Goal: Task Accomplishment & Management: Complete application form

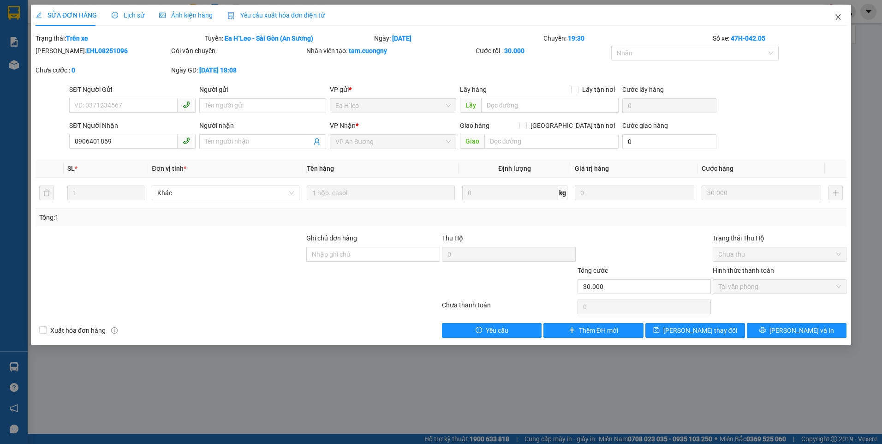
click at [839, 17] on icon "close" at bounding box center [837, 17] width 5 height 6
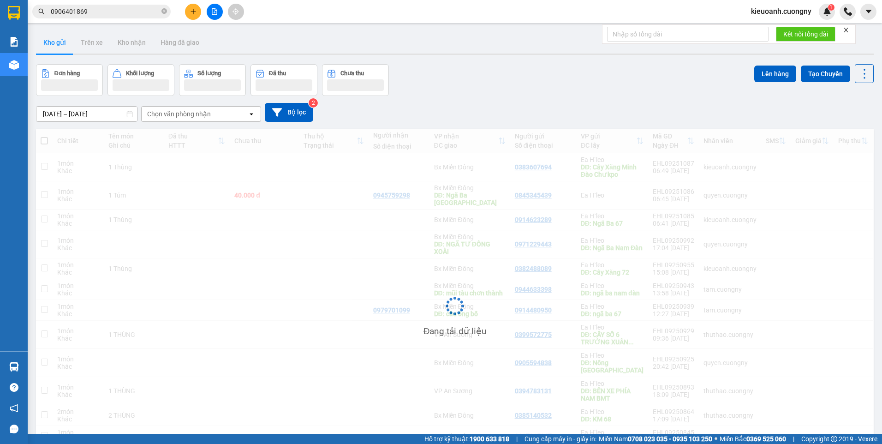
click at [106, 12] on input "0906401869" at bounding box center [105, 11] width 109 height 10
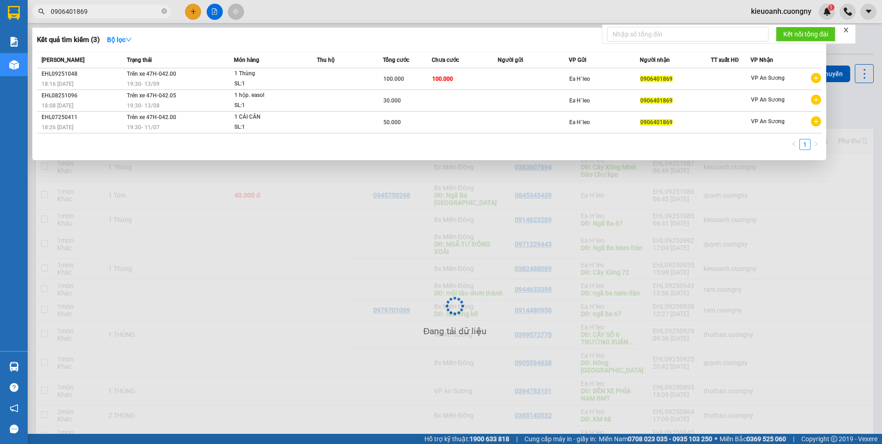
click at [106, 12] on input "0906401869" at bounding box center [105, 11] width 109 height 10
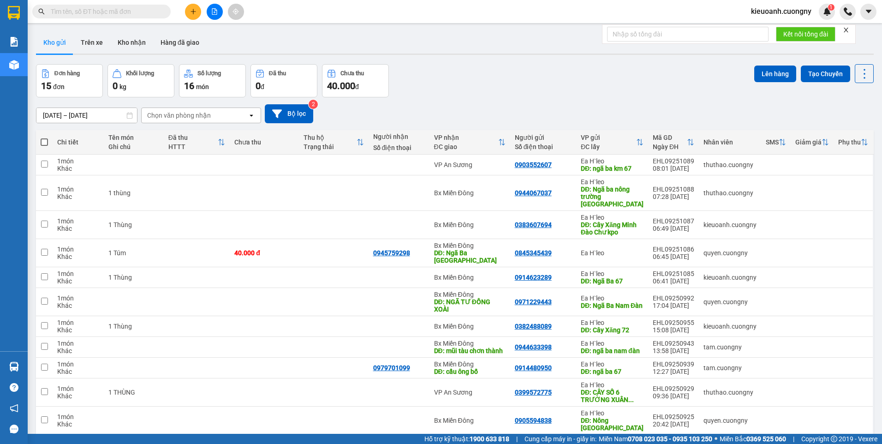
paste input "0931600111"
type input "0931600111"
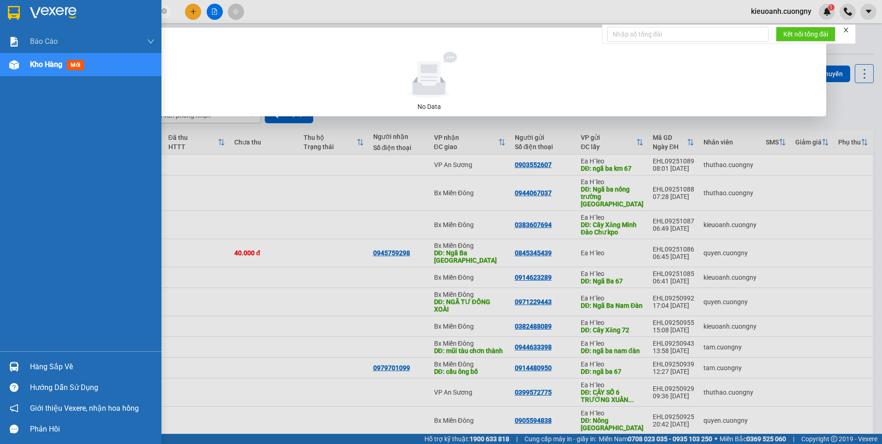
drag, startPoint x: 107, startPoint y: 14, endPoint x: 19, endPoint y: 22, distance: 88.0
click at [19, 22] on section "Kết quả tìm kiếm ( 0 ) Bộ lọc No Data 0931600111 kieuoanh.cuongny 1 Báo cáo Báo…" at bounding box center [441, 222] width 882 height 444
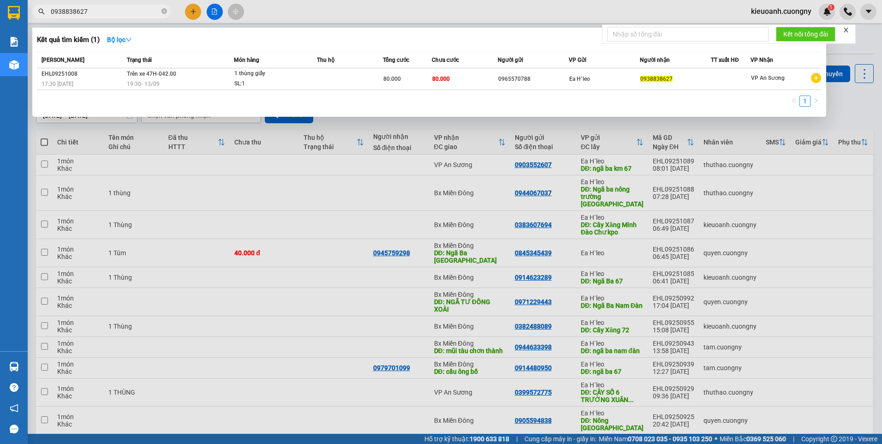
type input "0938838627"
drag, startPoint x: 110, startPoint y: 15, endPoint x: 50, endPoint y: 11, distance: 59.7
click at [50, 11] on span "0938838627" at bounding box center [101, 12] width 138 height 14
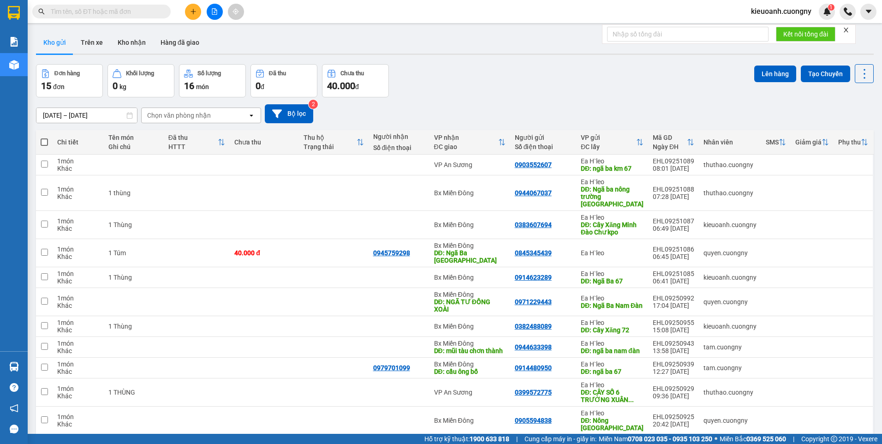
paste input "0327287857"
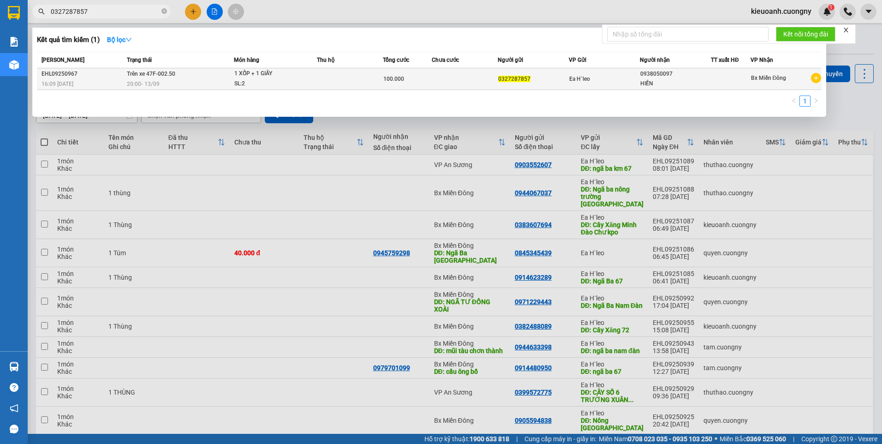
type input "0327287857"
click at [320, 78] on td at bounding box center [350, 79] width 66 height 22
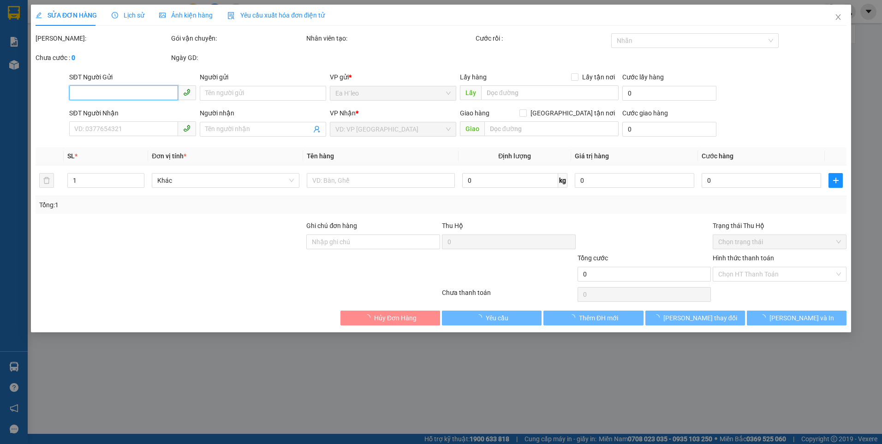
type input "0327287857"
type input "0938050097"
type input "HIỀN"
type input "100.000"
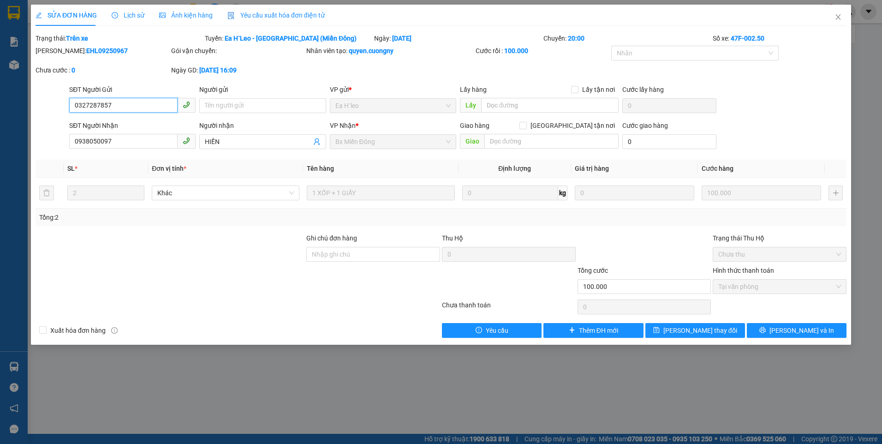
drag, startPoint x: 129, startPoint y: 107, endPoint x: 53, endPoint y: 96, distance: 76.5
click at [53, 96] on div "SĐT Người Gửi 0327287857 0327287857 Người gửi Tên người gửi VP gửi * Ea H`leo L…" at bounding box center [441, 100] width 813 height 32
drag, startPoint x: 132, startPoint y: 140, endPoint x: 55, endPoint y: 142, distance: 77.1
click at [55, 142] on div "SĐT Người Nhận 0938050097 0938050097 Người nhận HIỀN VP Nhận * Bx Miền Đông Gi…" at bounding box center [441, 136] width 813 height 32
drag, startPoint x: 841, startPoint y: 15, endPoint x: 518, endPoint y: 2, distance: 324.1
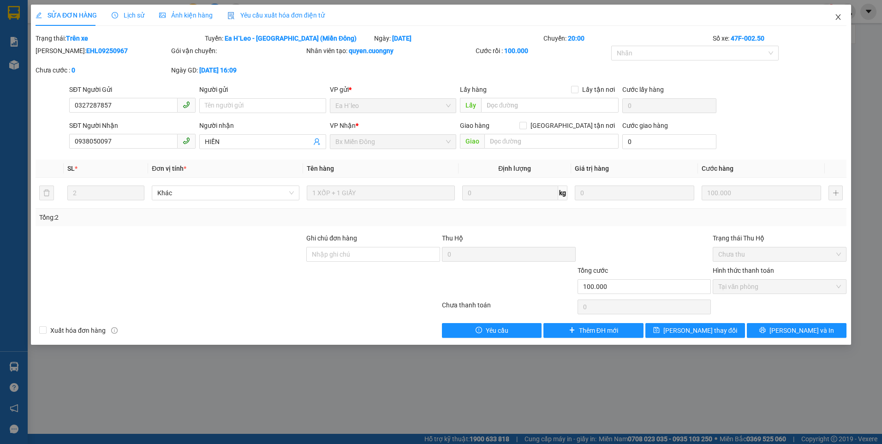
click at [841, 15] on icon "close" at bounding box center [838, 16] width 7 height 7
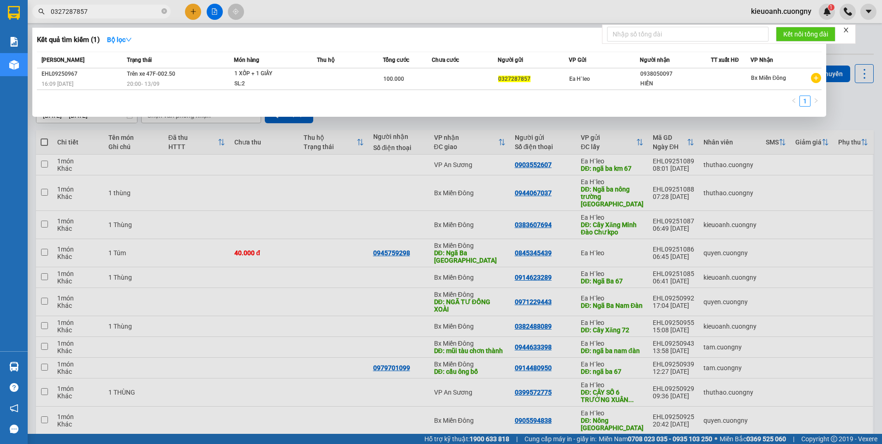
click at [99, 14] on input "0327287857" at bounding box center [105, 11] width 109 height 10
paste input "35226145"
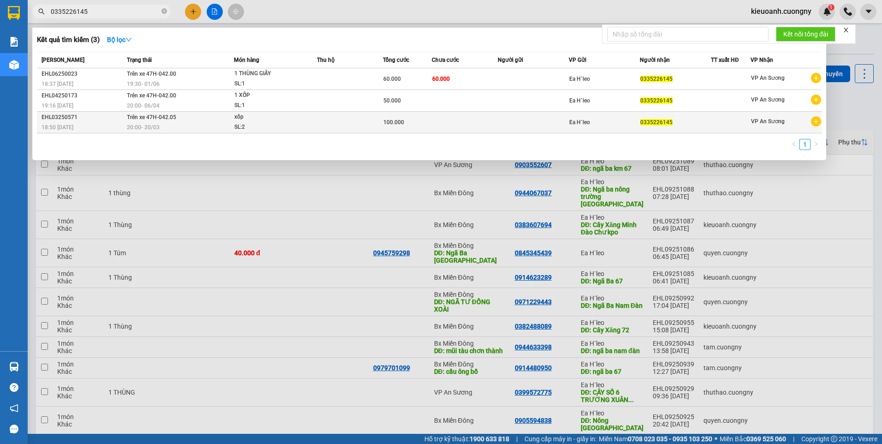
type input "0335226145"
click at [625, 123] on div "Ea H`leo" at bounding box center [604, 122] width 70 height 10
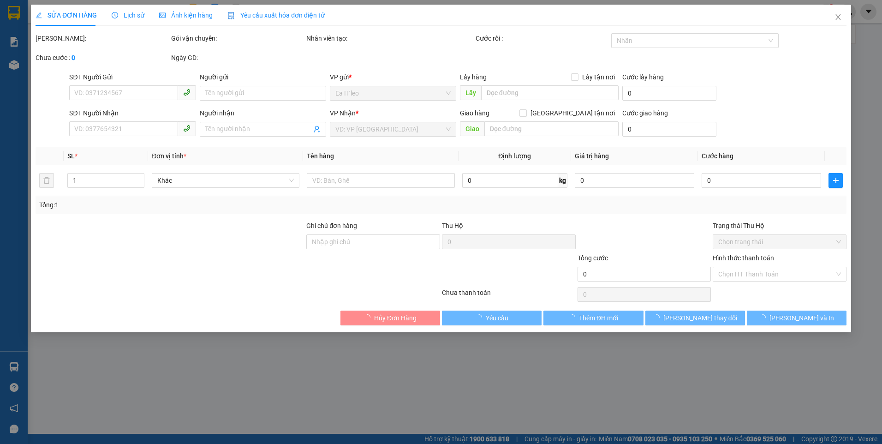
type input "0335226145"
type input "100.000"
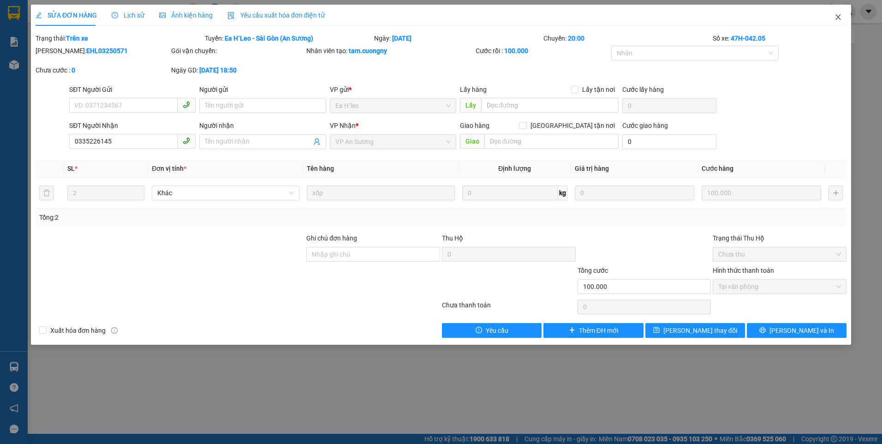
click at [837, 18] on icon "close" at bounding box center [837, 17] width 5 height 6
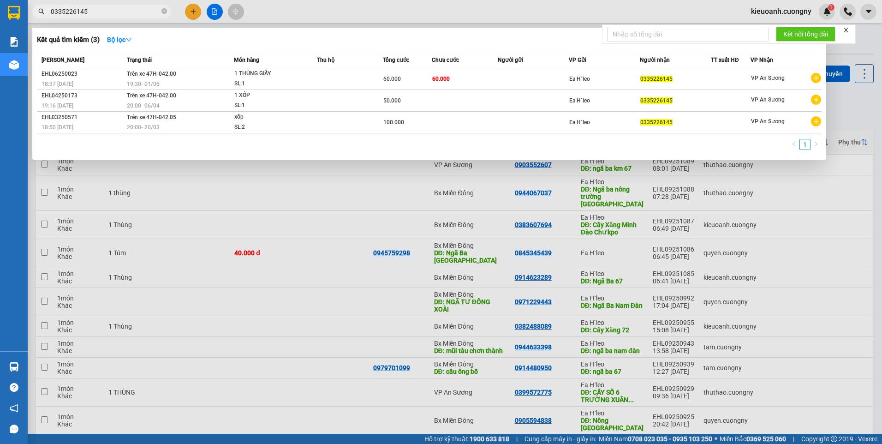
click at [122, 15] on input "0335226145" at bounding box center [105, 11] width 109 height 10
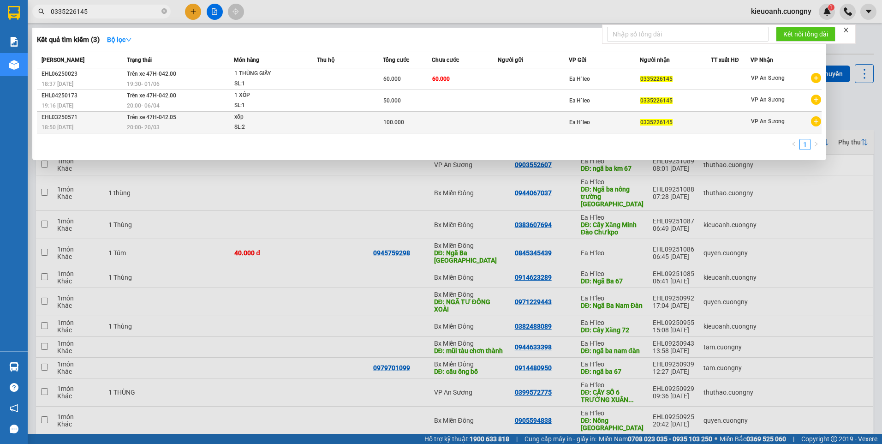
click at [527, 122] on td at bounding box center [533, 123] width 71 height 22
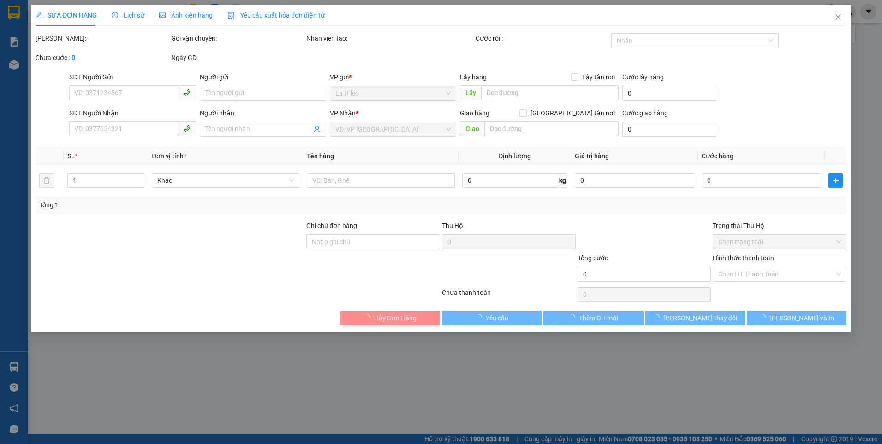
type input "0335226145"
type input "100.000"
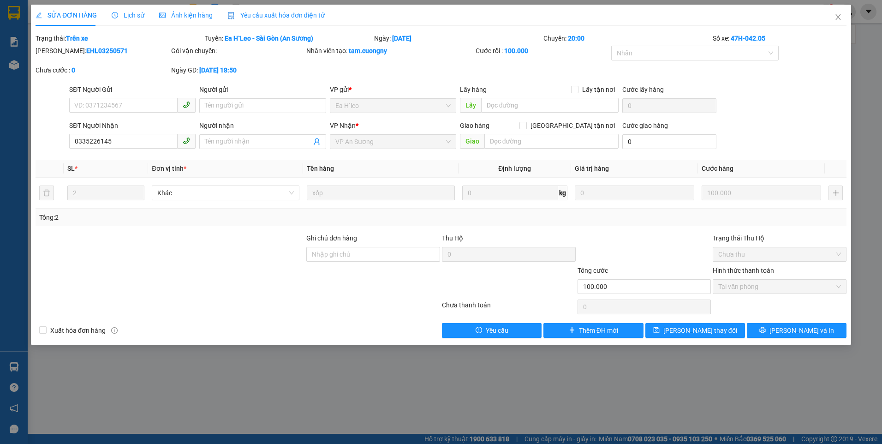
click at [780, 106] on div "SĐT Người Gửi VD: 0371234567 Người gửi Tên người gửi VP gửi * Ea H`leo Lấy hàng…" at bounding box center [457, 100] width 781 height 32
click at [259, 393] on div "SỬA ĐƠN HÀNG Lịch sử Ảnh kiện hàng Yêu cầu xuất hóa đơn điện tử Total Paid Fee …" at bounding box center [441, 222] width 882 height 444
click at [837, 18] on icon "close" at bounding box center [838, 16] width 7 height 7
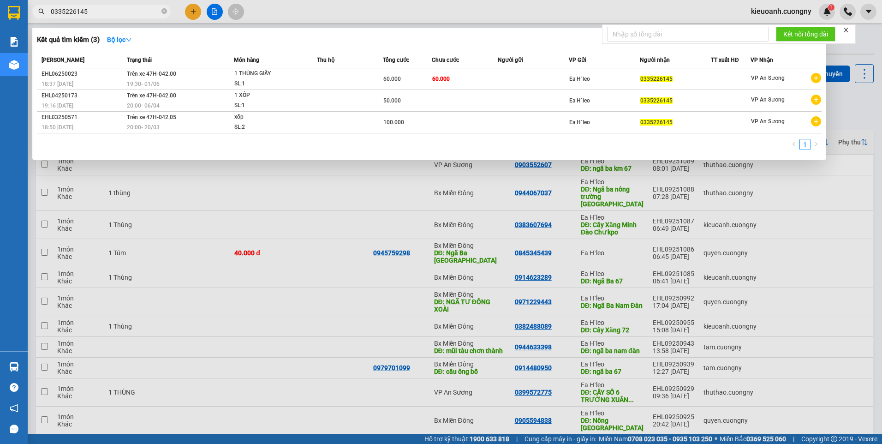
click at [125, 12] on input "0335226145" at bounding box center [105, 11] width 109 height 10
click at [165, 10] on icon "close-circle" at bounding box center [164, 11] width 6 height 6
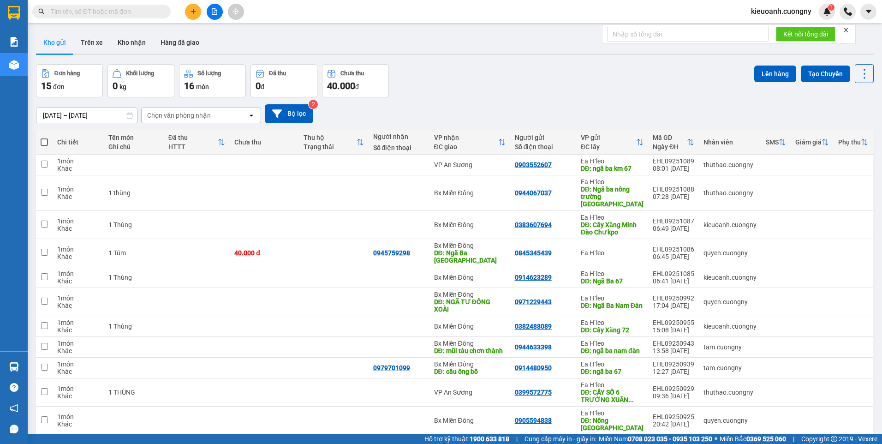
paste input "0335226145"
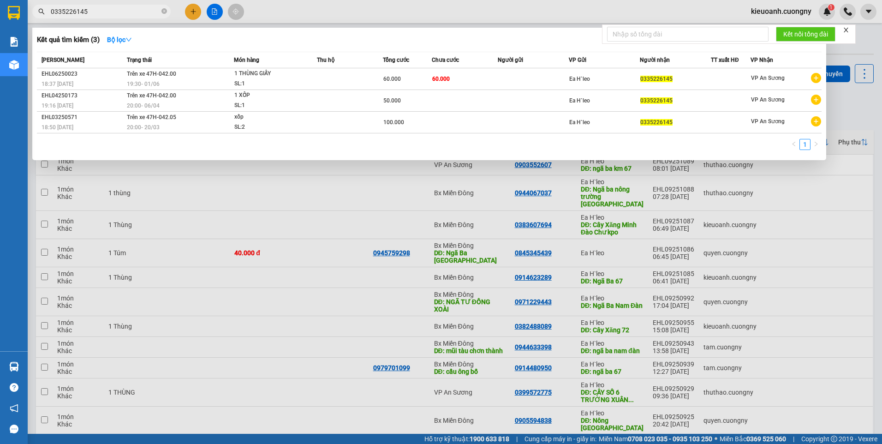
type input "0335226145"
click at [805, 147] on link "1" at bounding box center [805, 144] width 10 height 10
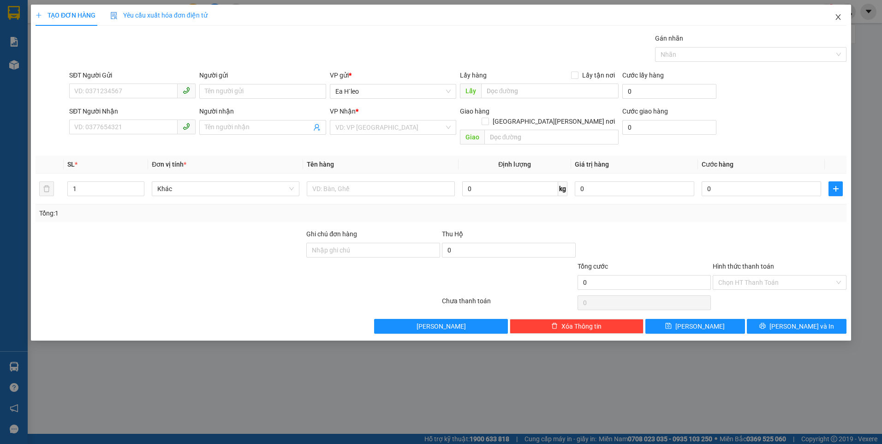
click at [840, 20] on icon "close" at bounding box center [838, 16] width 7 height 7
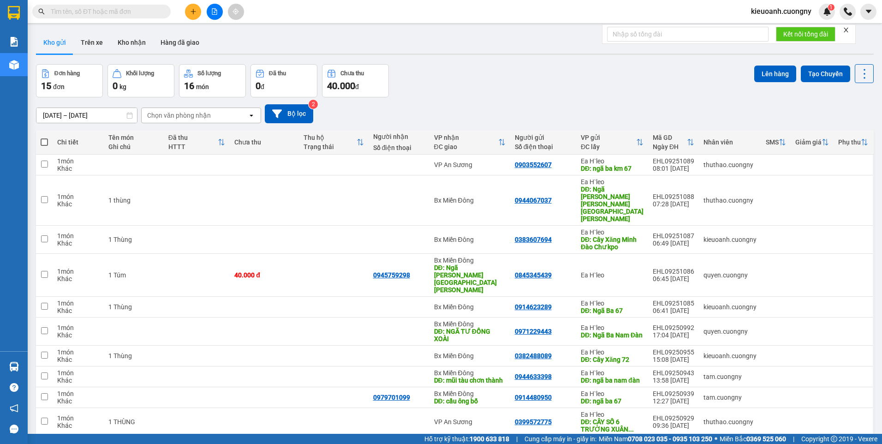
click at [133, 14] on input "text" at bounding box center [105, 11] width 109 height 10
paste input "0335226145"
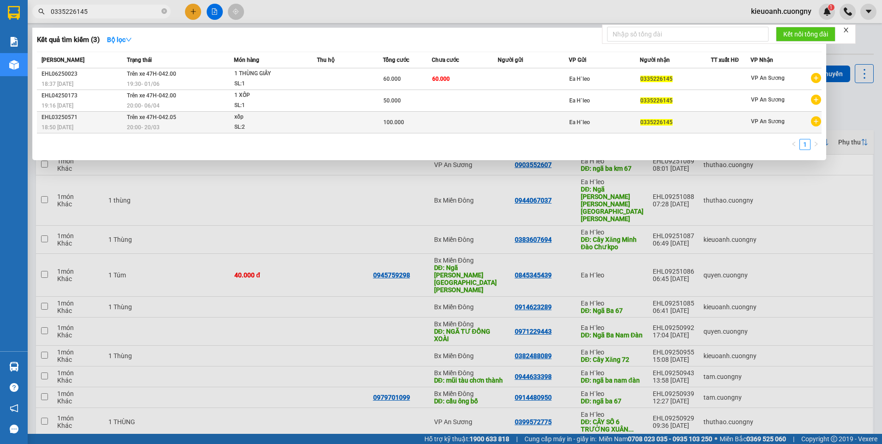
type input "0335226145"
click at [510, 125] on td at bounding box center [533, 123] width 71 height 22
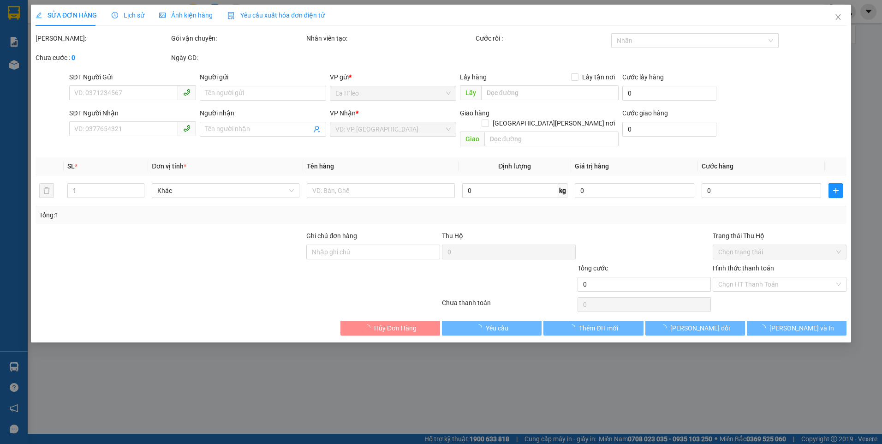
type input "0335226145"
type input "100.000"
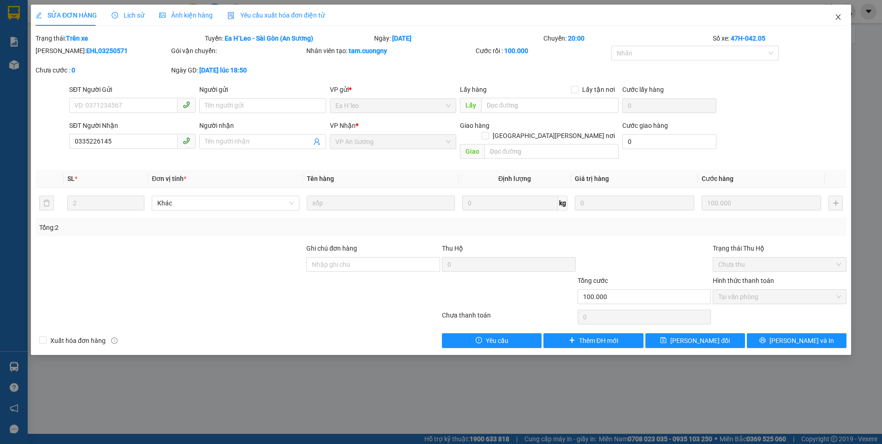
click at [839, 16] on icon "close" at bounding box center [837, 17] width 5 height 6
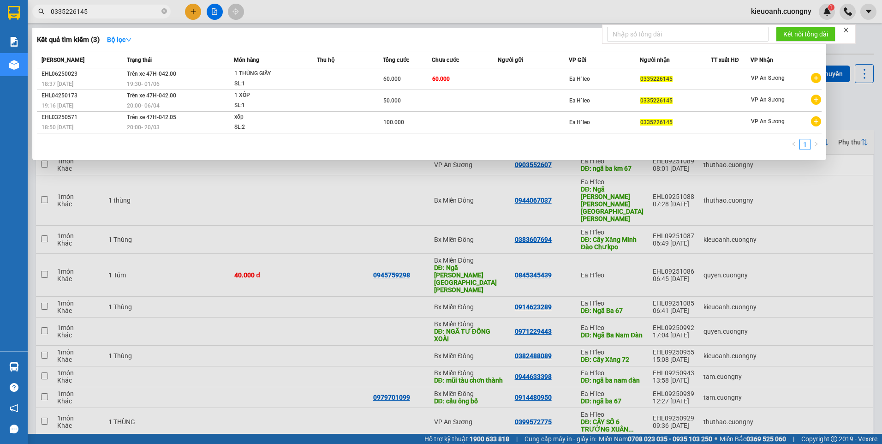
drag, startPoint x: 92, startPoint y: 14, endPoint x: 10, endPoint y: 30, distance: 83.7
click at [11, 30] on section "Kết quả [PERSON_NAME] ( 3 ) Bộ lọc Mã ĐH Trạng thái Món hàng Thu hộ [PERSON_NAM…" at bounding box center [441, 222] width 882 height 444
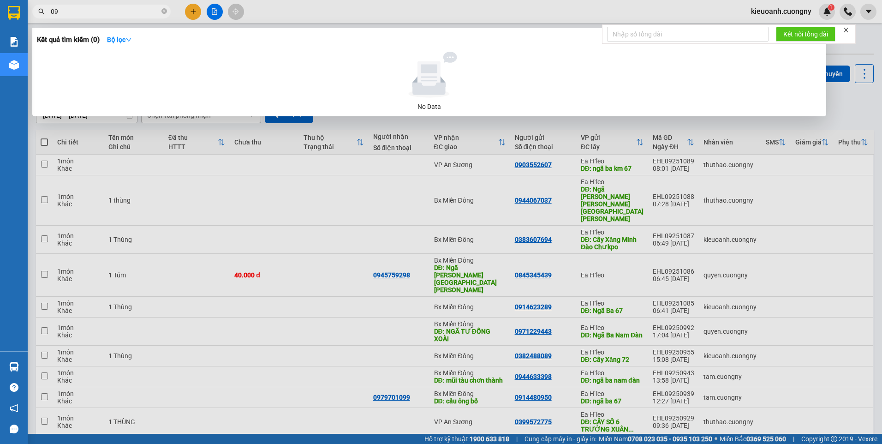
type input "0"
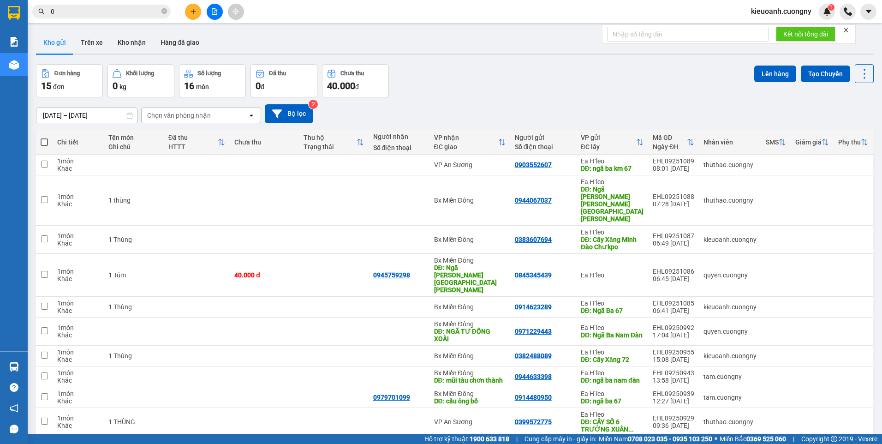
type input "0"
click at [94, 11] on input "0" at bounding box center [105, 11] width 109 height 10
click at [131, 12] on input "0" at bounding box center [105, 11] width 109 height 10
paste input "0335226145"
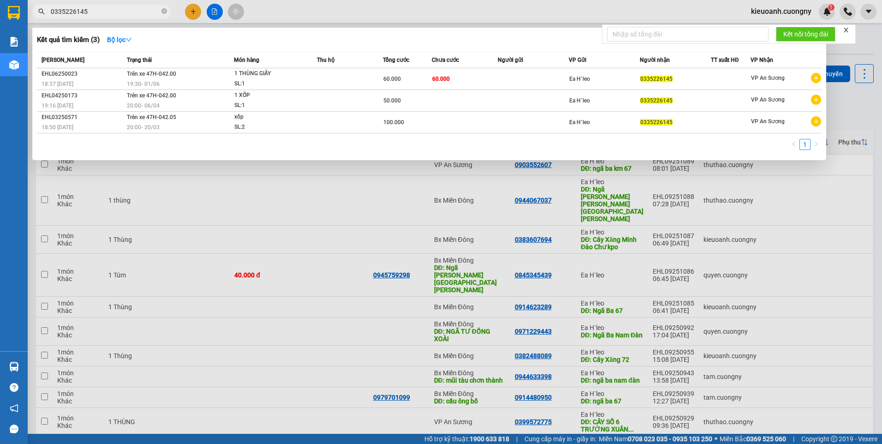
click at [93, 8] on input "0335226145" at bounding box center [105, 11] width 109 height 10
drag, startPoint x: 93, startPoint y: 8, endPoint x: 89, endPoint y: 20, distance: 12.7
click at [0, 24] on html "Kết quả [PERSON_NAME] ( 3 ) Bộ lọc Mã ĐH Trạng thái Món hàng Thu hộ [PERSON_NAM…" at bounding box center [441, 222] width 882 height 444
paste input "5"
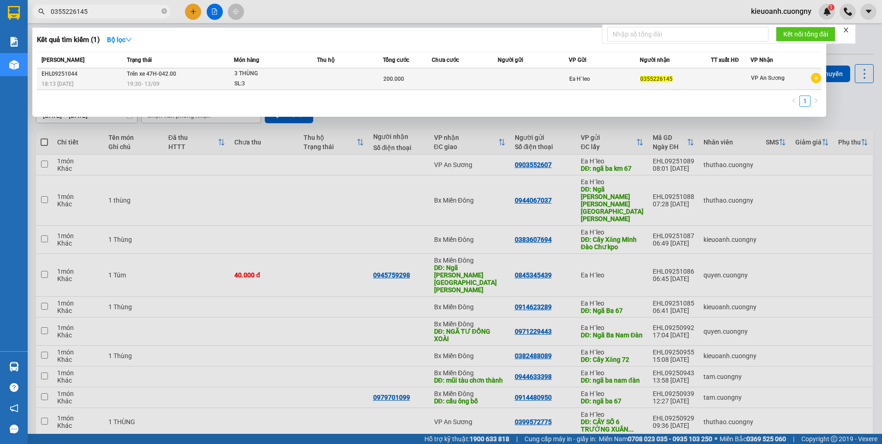
type input "0355226145"
click at [486, 76] on td at bounding box center [465, 79] width 66 height 22
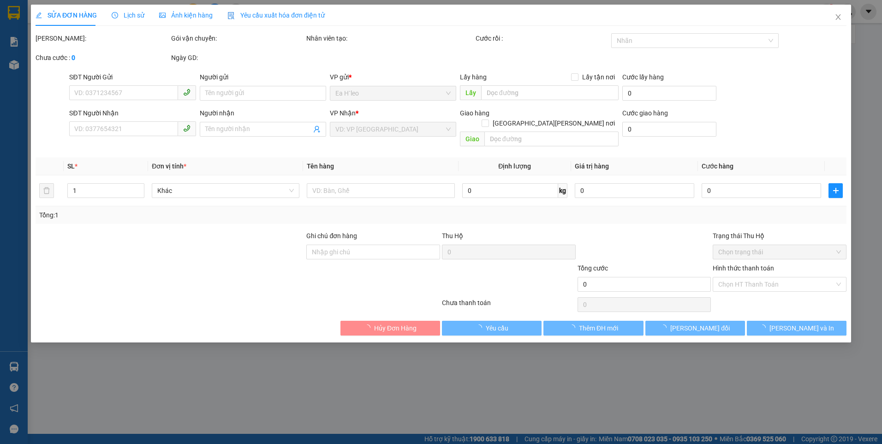
type input "0355226145"
type input "200.000"
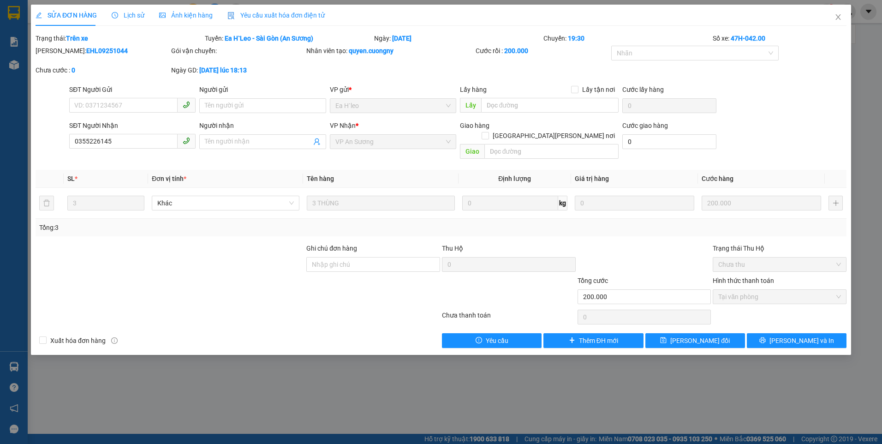
click at [618, 389] on div "SỬA ĐƠN HÀNG Lịch sử [PERSON_NAME] hàng Yêu cầu xuất [PERSON_NAME] điện tử Tota…" at bounding box center [441, 222] width 882 height 444
click at [838, 13] on span "Close" at bounding box center [838, 18] width 26 height 26
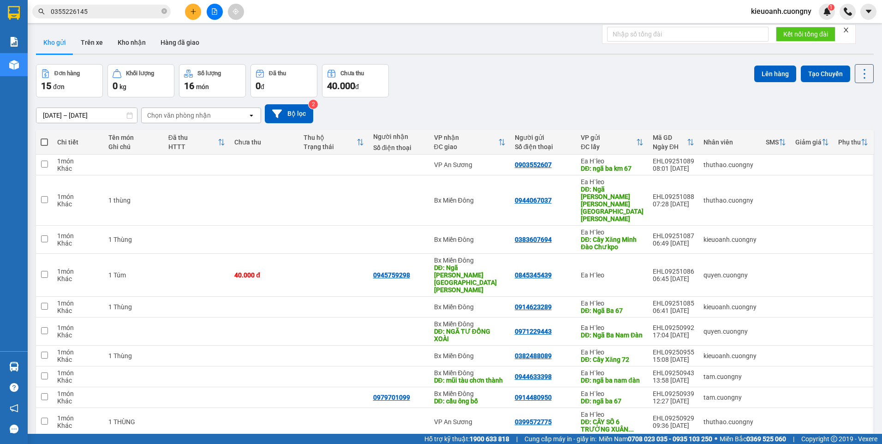
click at [135, 10] on input "0355226145" at bounding box center [105, 11] width 109 height 10
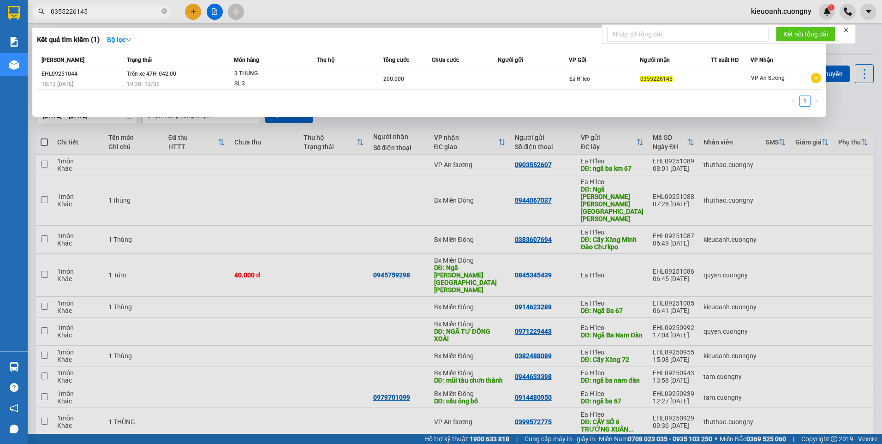
click at [135, 10] on input "0355226145" at bounding box center [105, 11] width 109 height 10
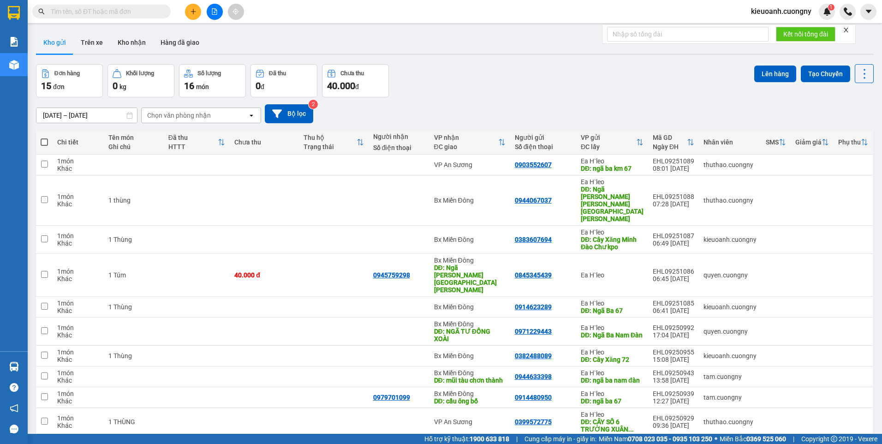
paste input "0909216947"
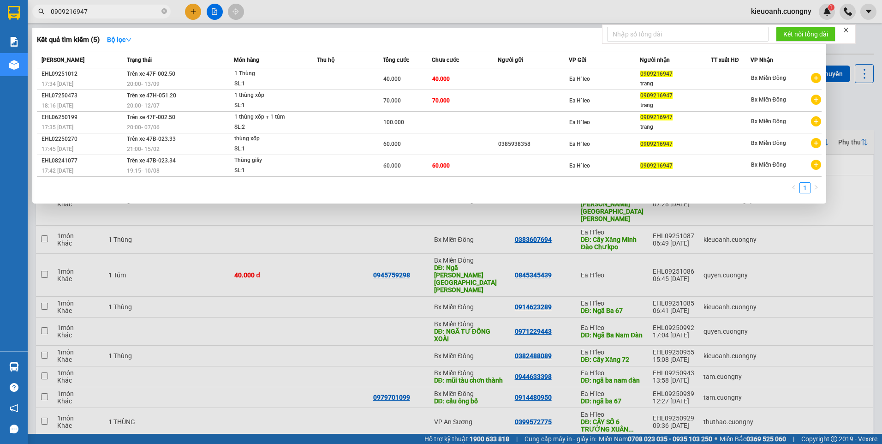
type input "0909216947"
click at [378, 8] on div at bounding box center [441, 222] width 882 height 444
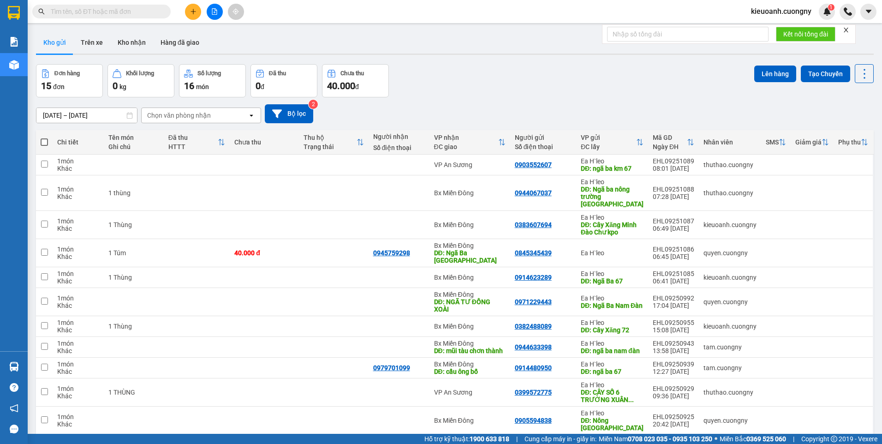
click at [144, 14] on input "text" at bounding box center [105, 11] width 109 height 10
paste input "0335226145"
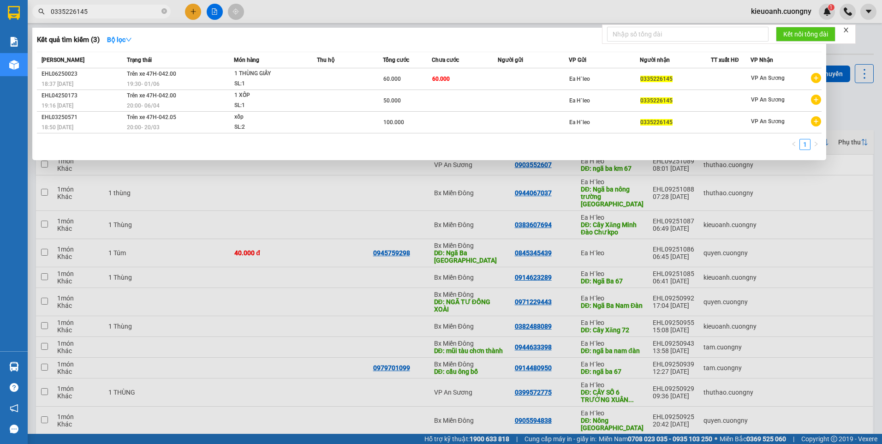
type input "0335226145"
click at [218, 12] on div at bounding box center [441, 222] width 882 height 444
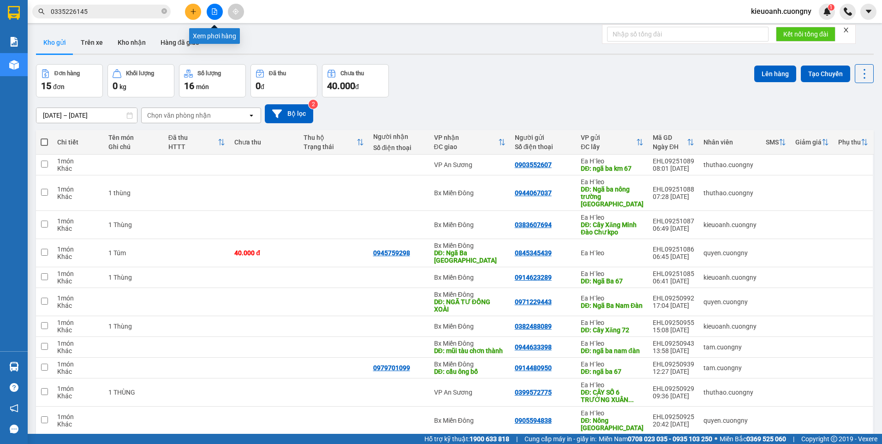
click at [219, 11] on button at bounding box center [215, 12] width 16 height 16
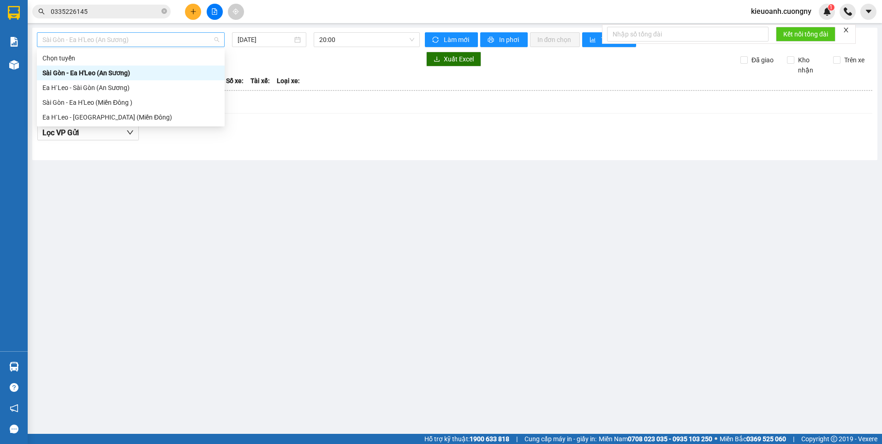
click at [125, 42] on span "Sài Gòn - Ea H'Leo (An Sương)" at bounding box center [130, 40] width 177 height 14
click at [126, 86] on div "Ea H`Leo - Sài Gòn (An Sương)" at bounding box center [130, 88] width 177 height 10
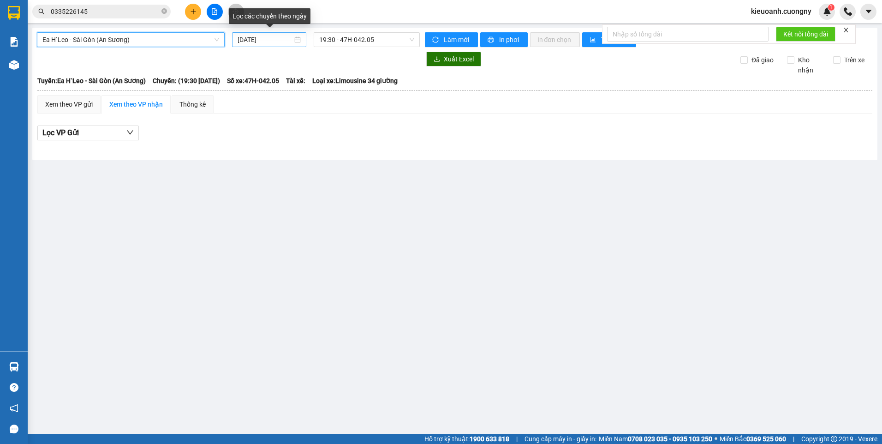
click at [296, 40] on div "14/09/2025" at bounding box center [269, 40] width 63 height 10
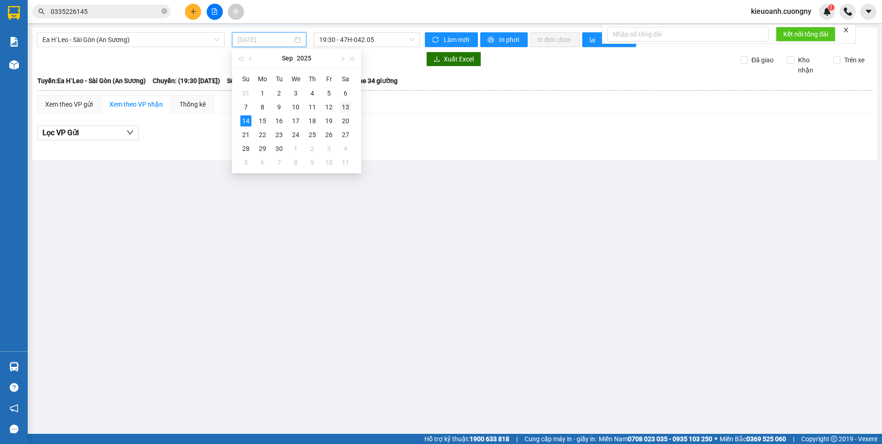
click at [342, 103] on div "13" at bounding box center [345, 106] width 11 height 11
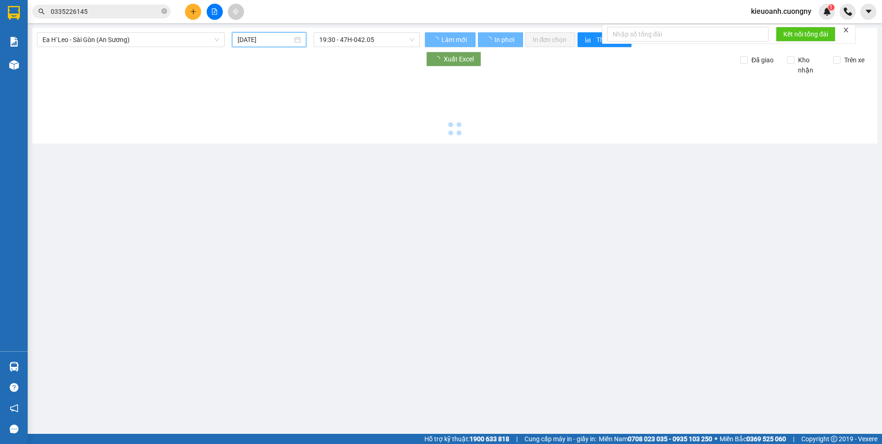
type input "[DATE]"
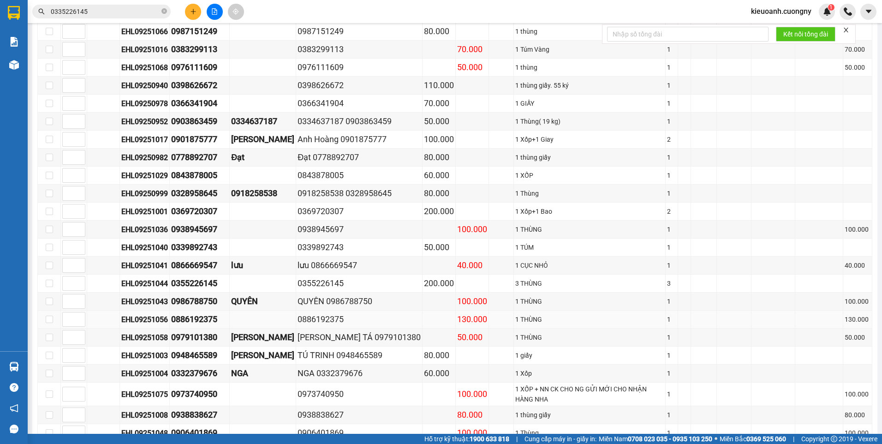
scroll to position [546, 0]
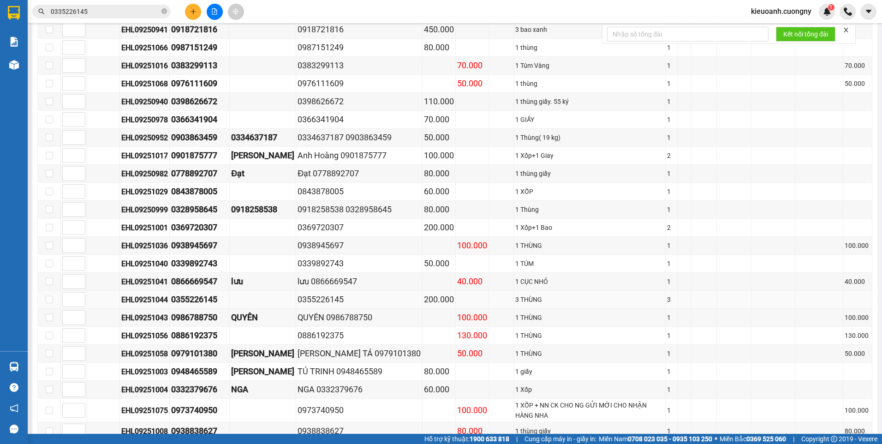
click at [346, 293] on div "0355226145" at bounding box center [359, 299] width 123 height 13
click at [515, 294] on div "3 THÙNG" at bounding box center [589, 299] width 149 height 10
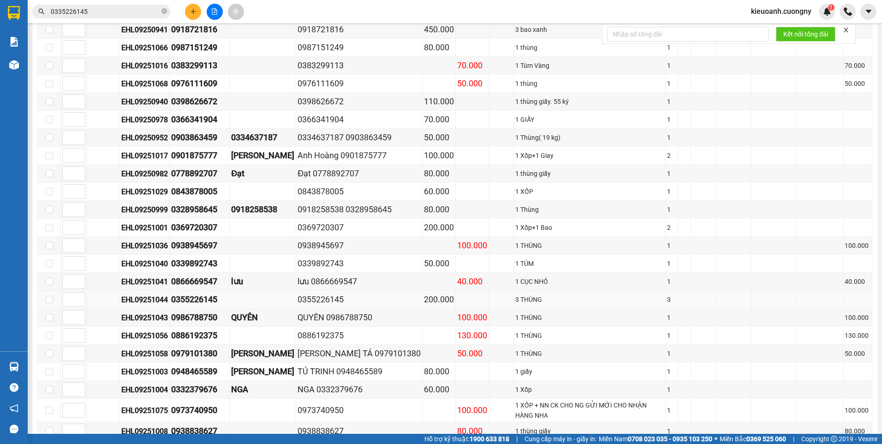
click at [424, 293] on div "200.000" at bounding box center [439, 299] width 30 height 13
drag, startPoint x: 404, startPoint y: 291, endPoint x: 338, endPoint y: 294, distance: 66.0
click at [338, 294] on div "0355226145" at bounding box center [359, 299] width 123 height 13
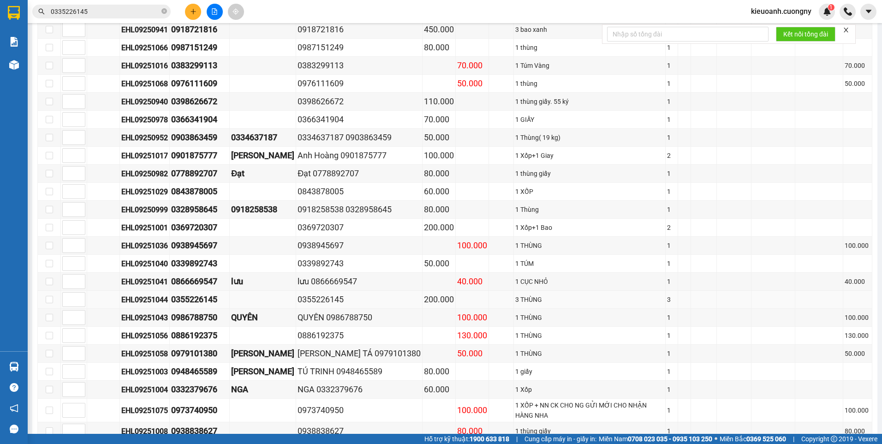
drag, startPoint x: 292, startPoint y: 291, endPoint x: 350, endPoint y: 290, distance: 58.1
click at [350, 293] on div "0355226145" at bounding box center [359, 299] width 123 height 13
copy div "0355226145"
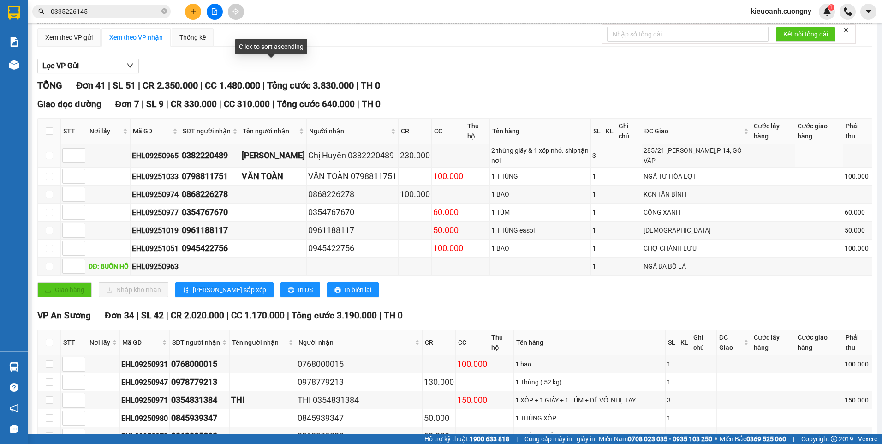
scroll to position [0, 0]
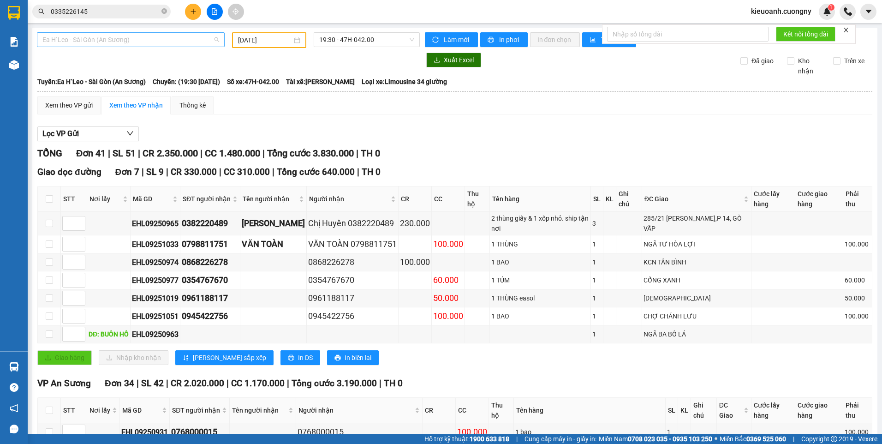
click at [128, 46] on span "Ea H`Leo - Sài Gòn (An Sương)" at bounding box center [130, 40] width 177 height 14
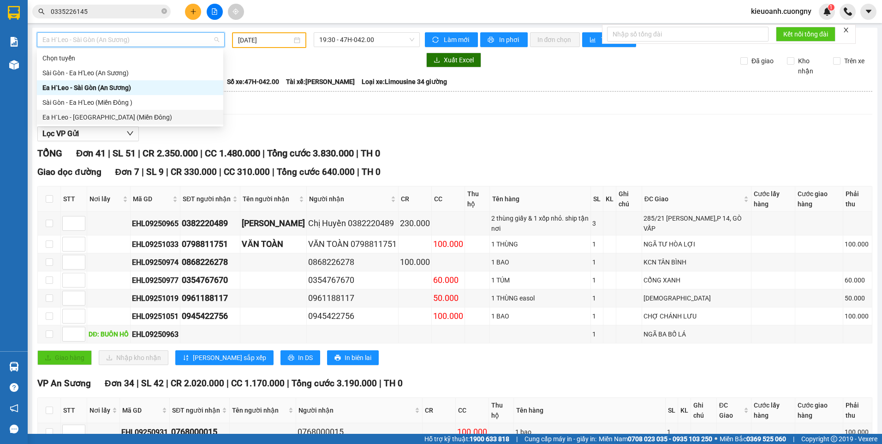
click at [128, 114] on div "Ea H`Leo - Sài Gòn (Miền Đông)" at bounding box center [129, 117] width 175 height 10
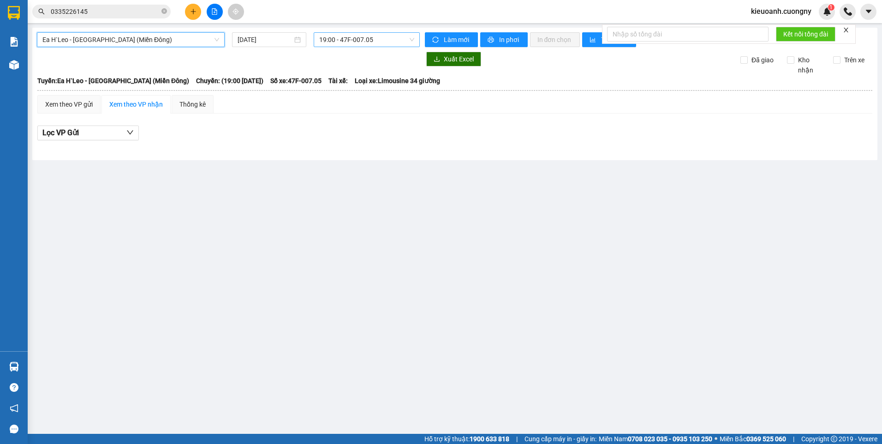
click at [352, 40] on span "19:00 - 47F-007.05" at bounding box center [366, 40] width 95 height 14
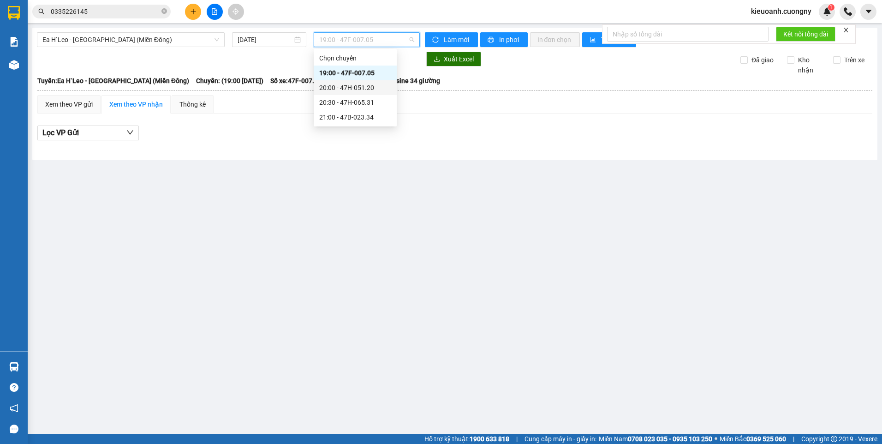
click at [369, 89] on div "20:00 - 47H-051.20" at bounding box center [355, 88] width 72 height 10
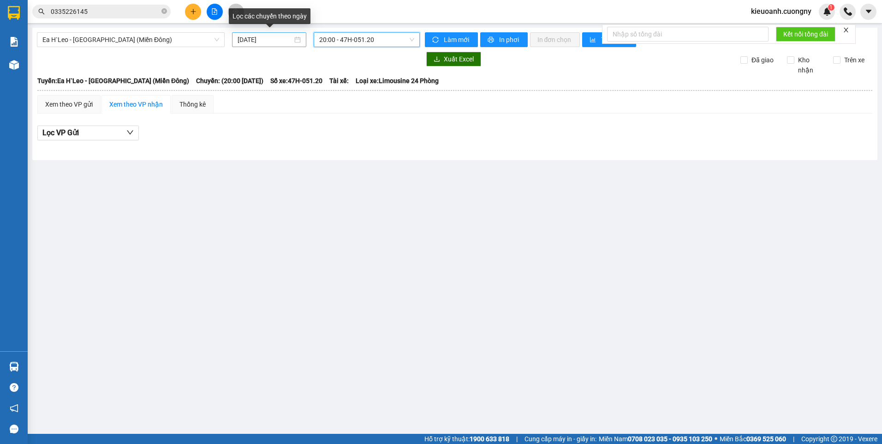
click at [297, 40] on div "14/09/2025" at bounding box center [269, 40] width 63 height 10
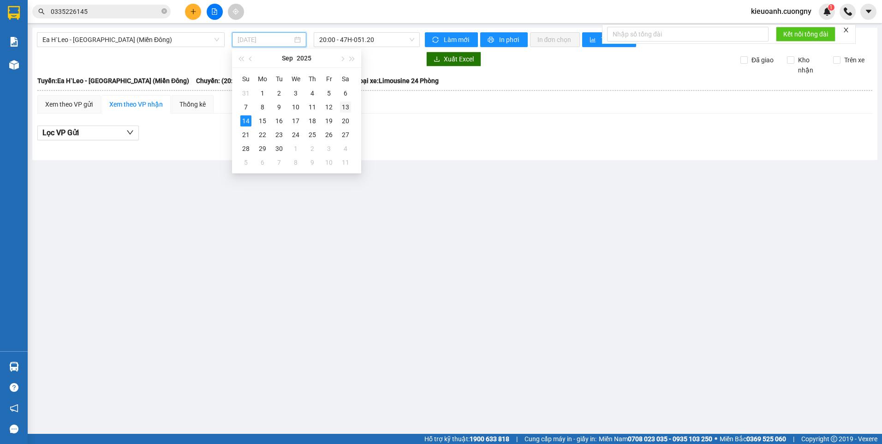
click at [348, 106] on div "13" at bounding box center [345, 106] width 11 height 11
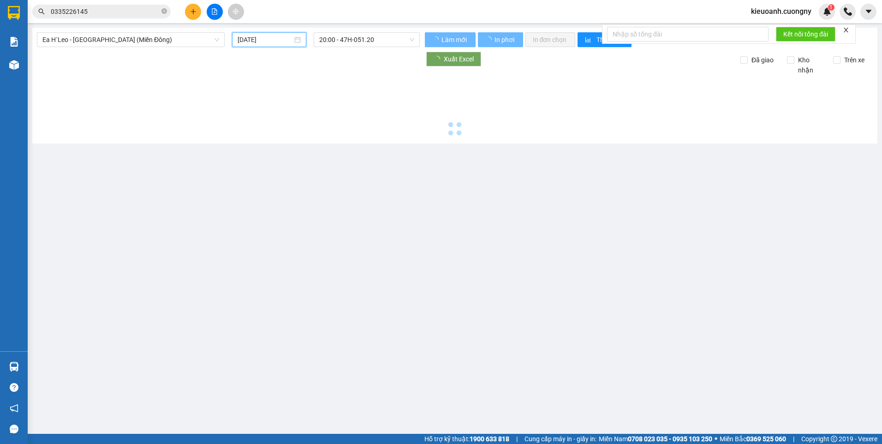
type input "[DATE]"
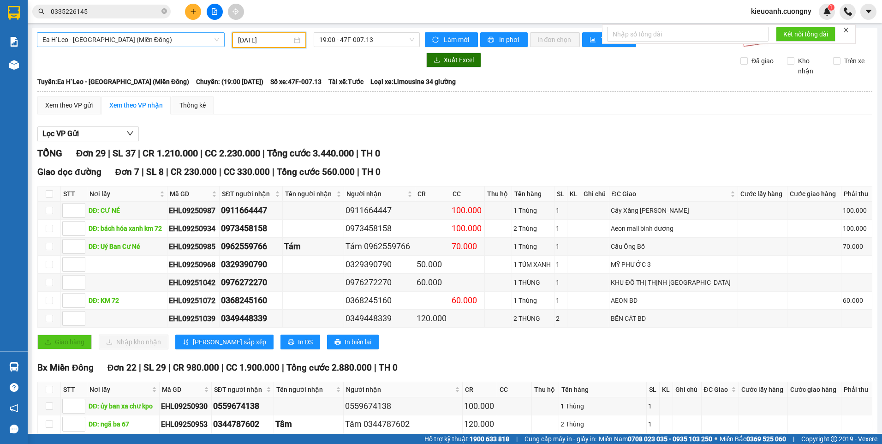
click at [133, 34] on span "Ea H`Leo - Sài Gòn (Miền Đông)" at bounding box center [130, 40] width 177 height 14
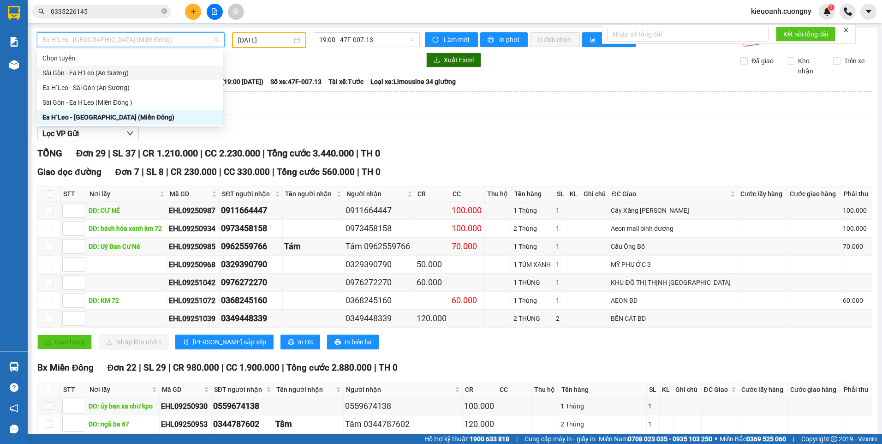
click at [138, 78] on div "Sài Gòn - Ea H'Leo (An Sương)" at bounding box center [130, 73] width 186 height 15
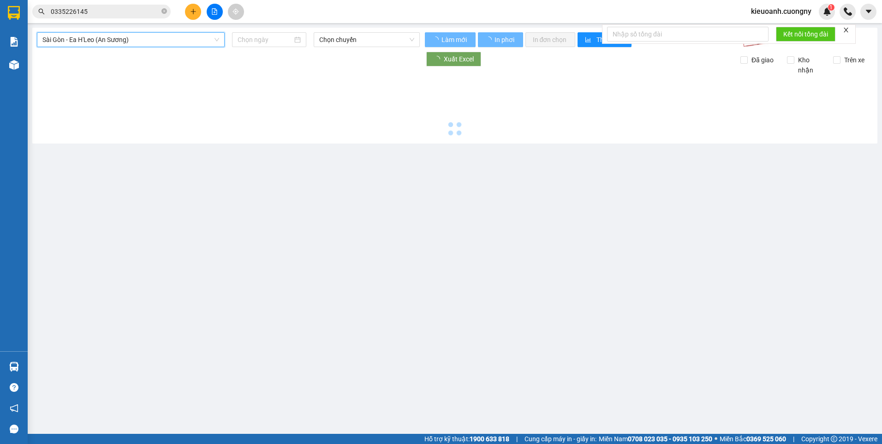
type input "14/09/2025"
